Goal: Feedback & Contribution: Leave review/rating

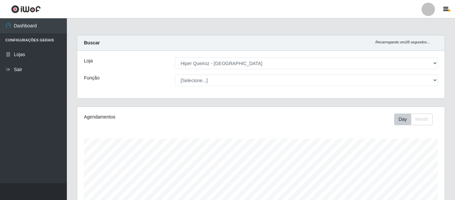
select select "497"
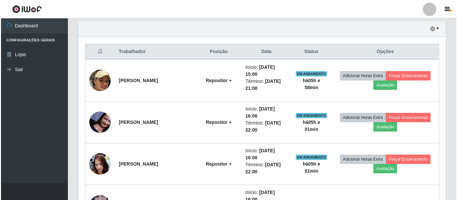
scroll to position [139, 367]
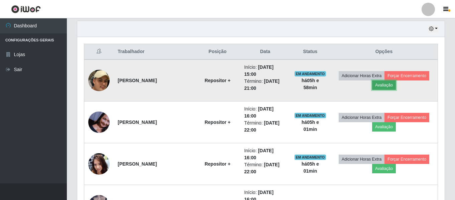
click at [390, 88] on button "Avaliação" at bounding box center [384, 85] width 24 height 9
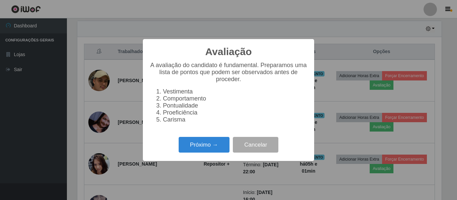
scroll to position [139, 364]
click at [189, 145] on button "Próximo →" at bounding box center [203, 145] width 51 height 16
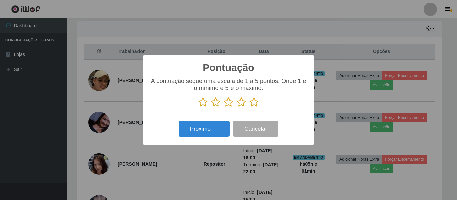
scroll to position [334095, 333870]
click at [243, 105] on icon at bounding box center [240, 102] width 9 height 10
click at [236, 107] on input "radio" at bounding box center [236, 107] width 0 height 0
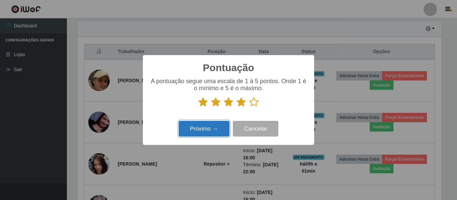
click at [215, 128] on button "Próximo →" at bounding box center [203, 129] width 51 height 16
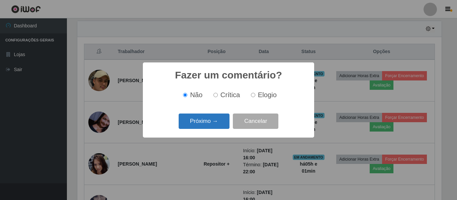
click at [213, 122] on button "Próximo →" at bounding box center [203, 122] width 51 height 16
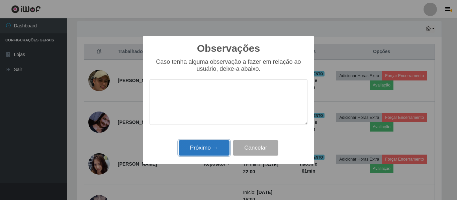
click at [206, 151] on button "Próximo →" at bounding box center [203, 148] width 51 height 16
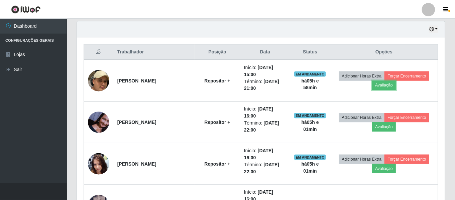
scroll to position [139, 367]
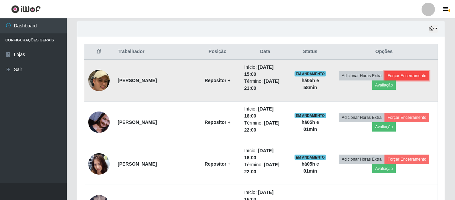
click at [401, 73] on button "Forçar Encerramento" at bounding box center [406, 75] width 45 height 9
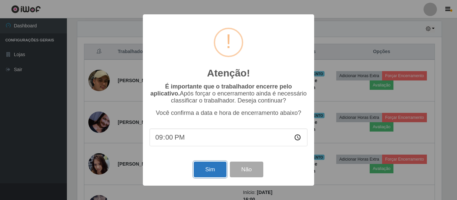
click at [212, 173] on button "Sim" at bounding box center [210, 170] width 32 height 16
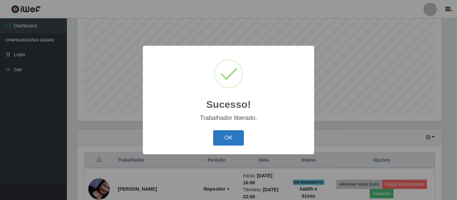
click at [219, 137] on button "OK" at bounding box center [228, 138] width 31 height 16
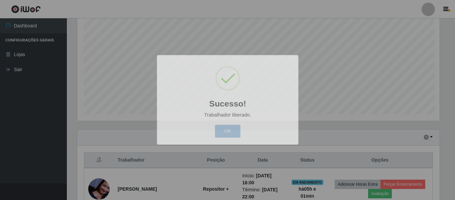
scroll to position [139, 367]
